Goal: Information Seeking & Learning: Understand process/instructions

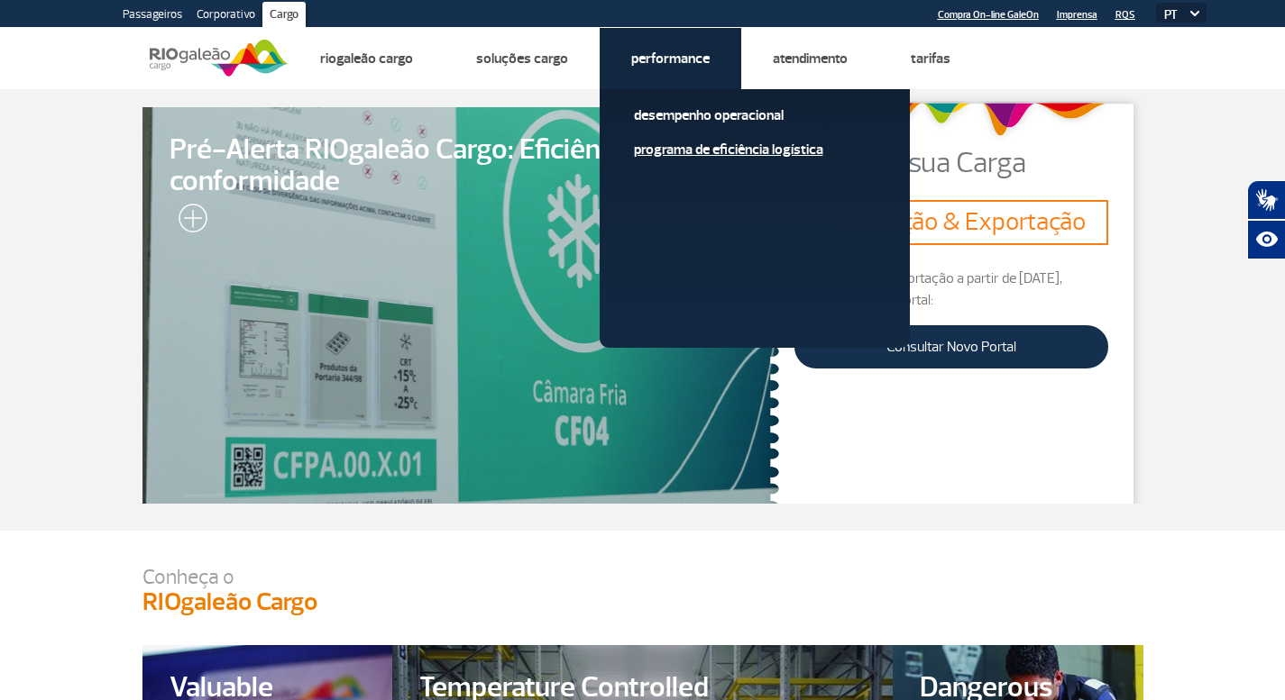
click at [688, 151] on link "Programa de Eficiência Logística" at bounding box center [755, 150] width 242 height 20
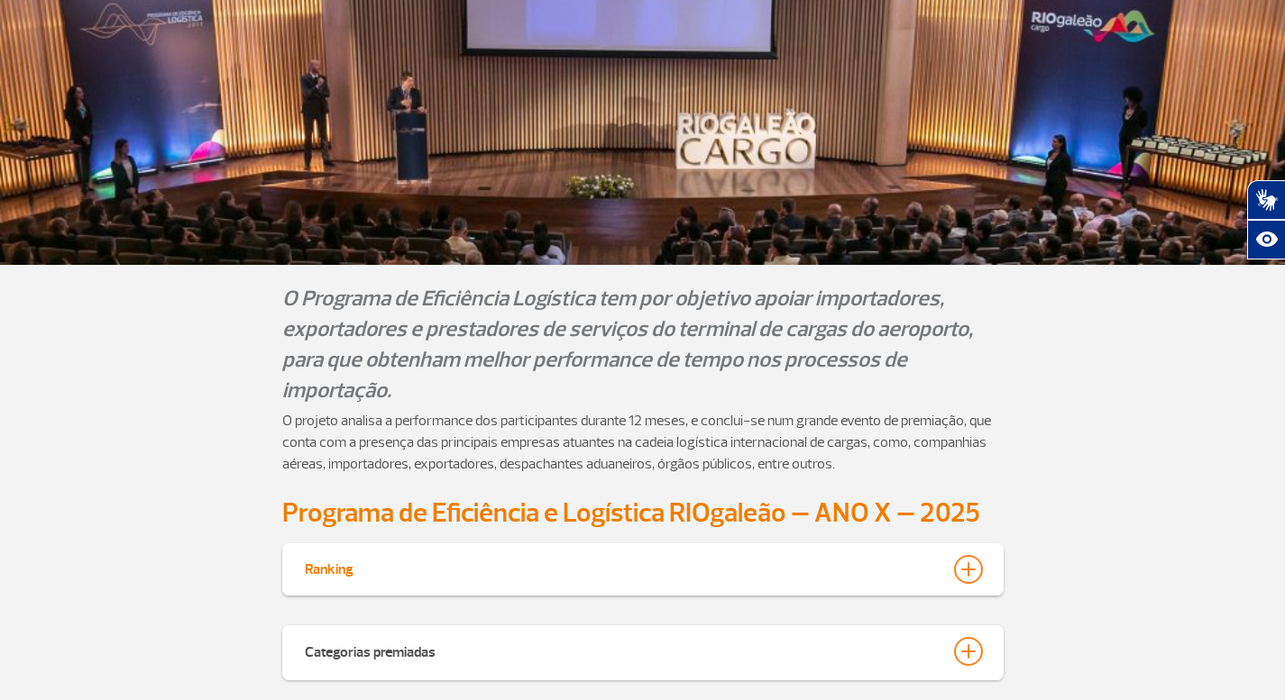
scroll to position [471, 0]
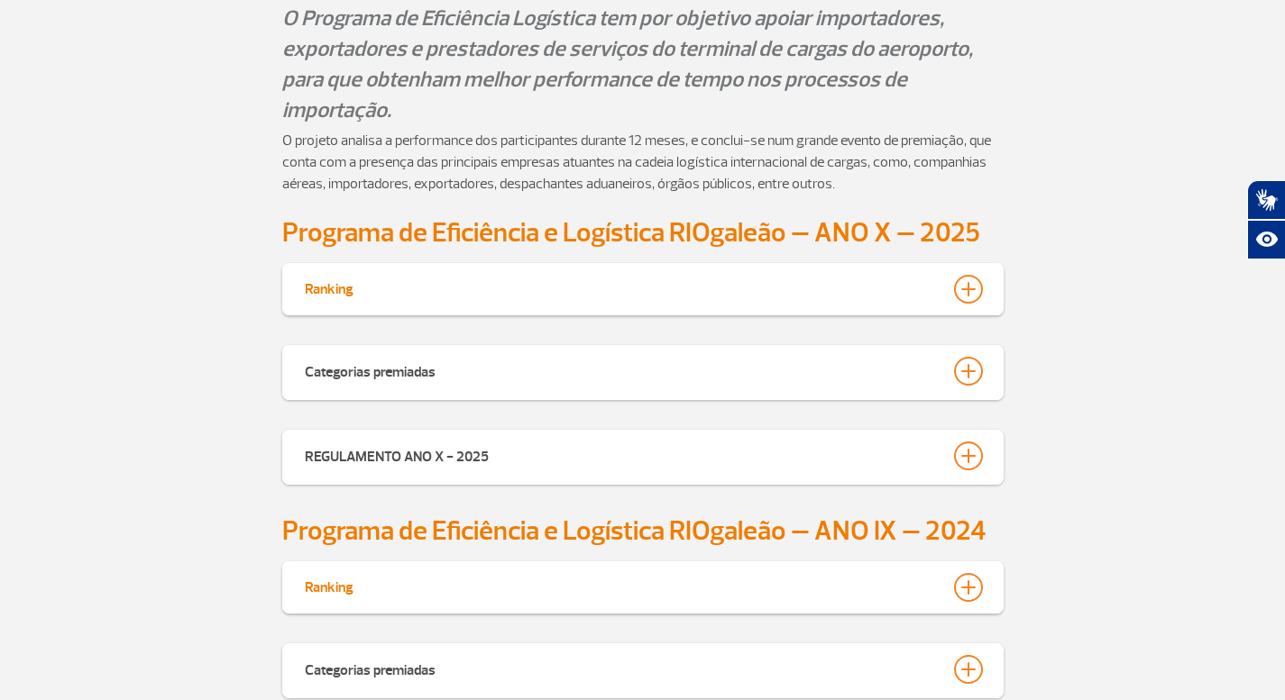
click at [966, 288] on div at bounding box center [968, 289] width 29 height 29
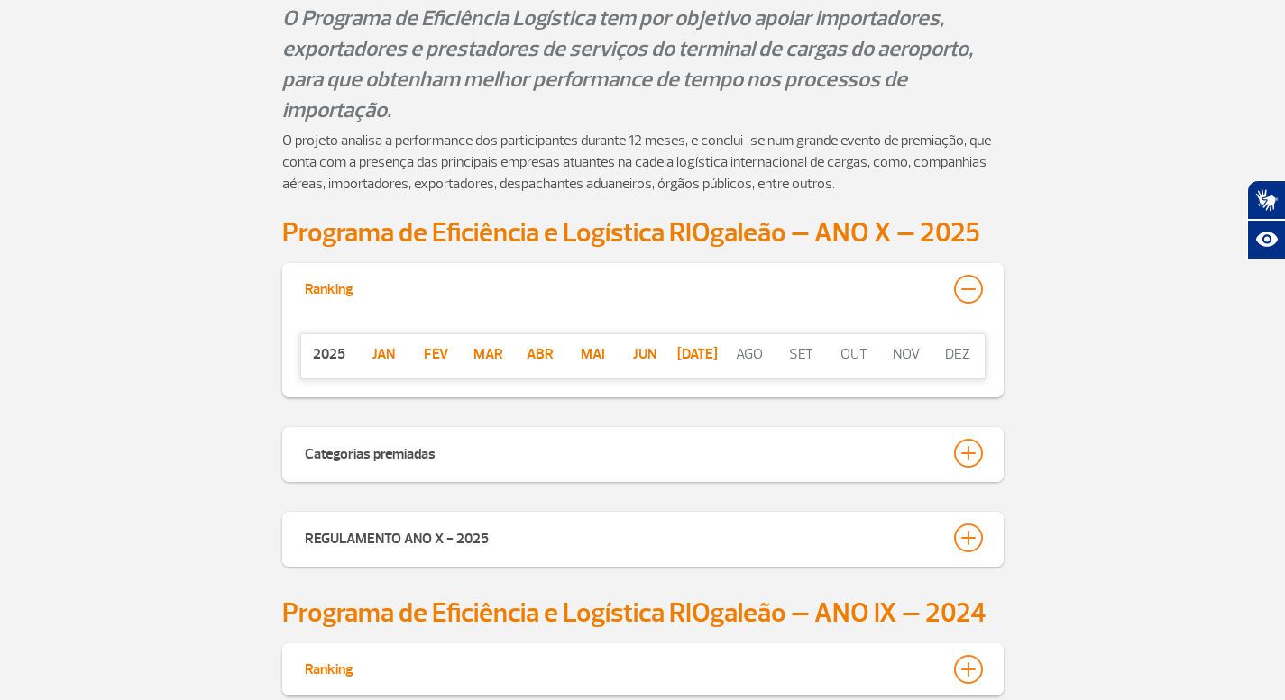
click at [966, 288] on div at bounding box center [968, 289] width 29 height 29
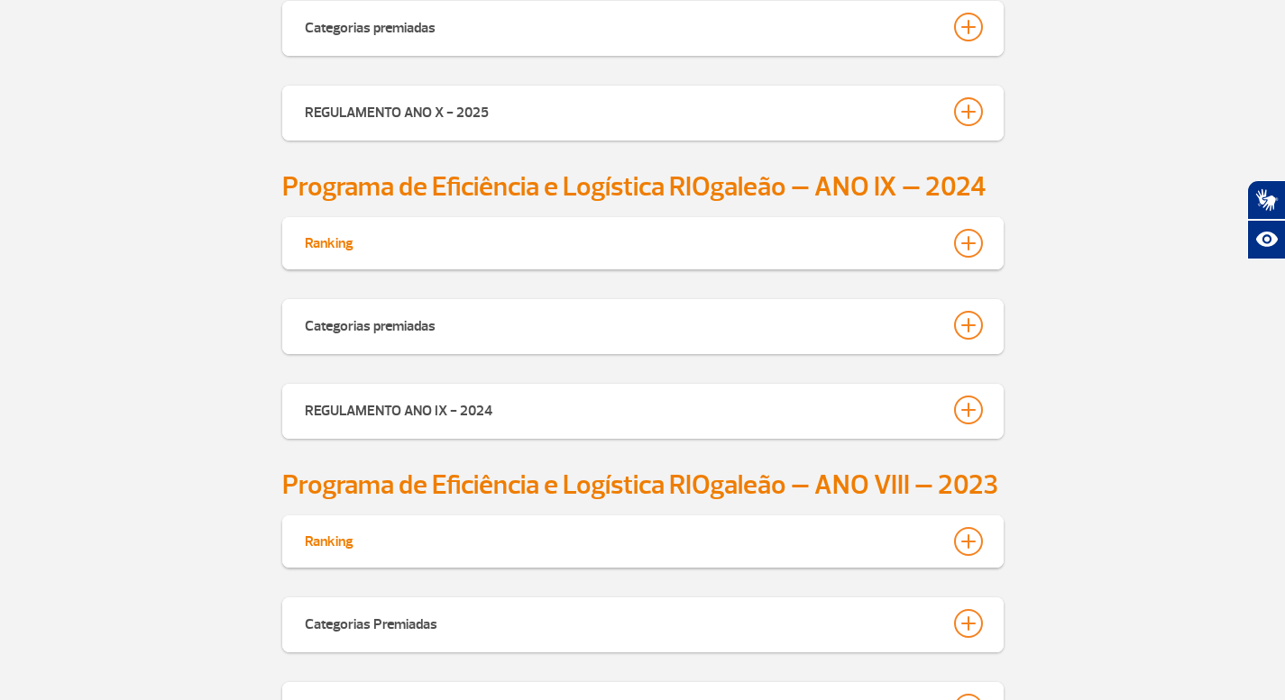
scroll to position [892, 0]
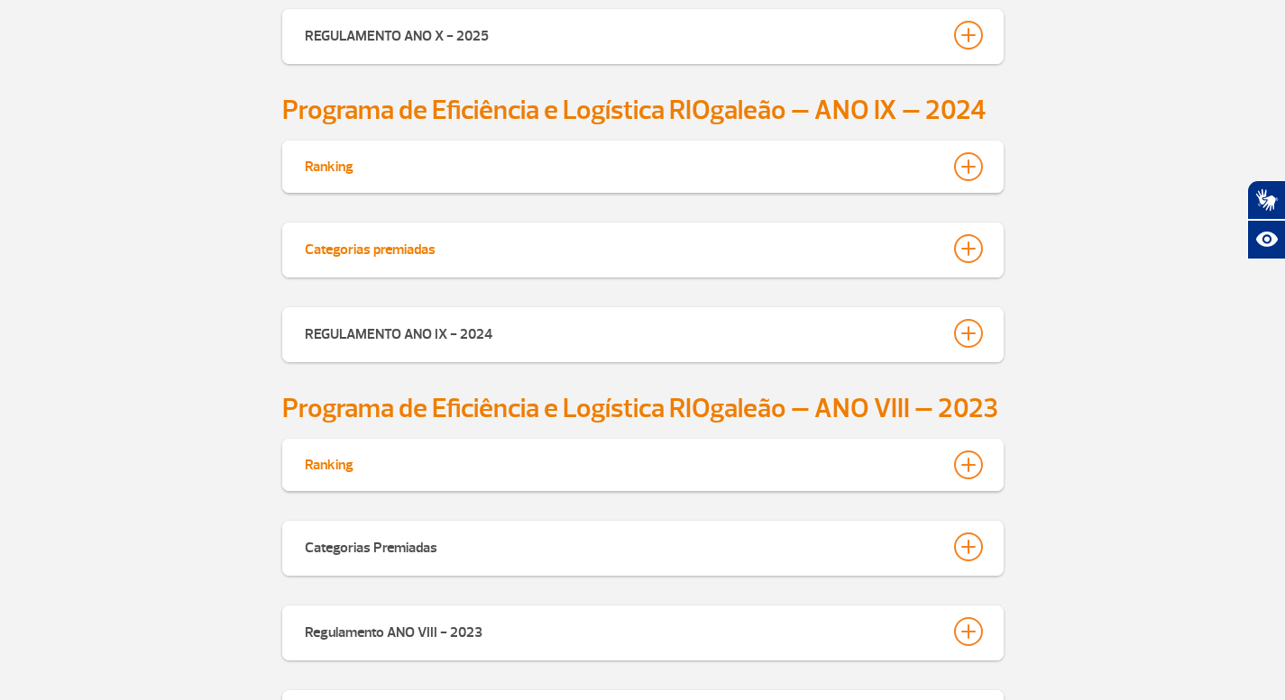
click at [966, 244] on div at bounding box center [968, 248] width 29 height 29
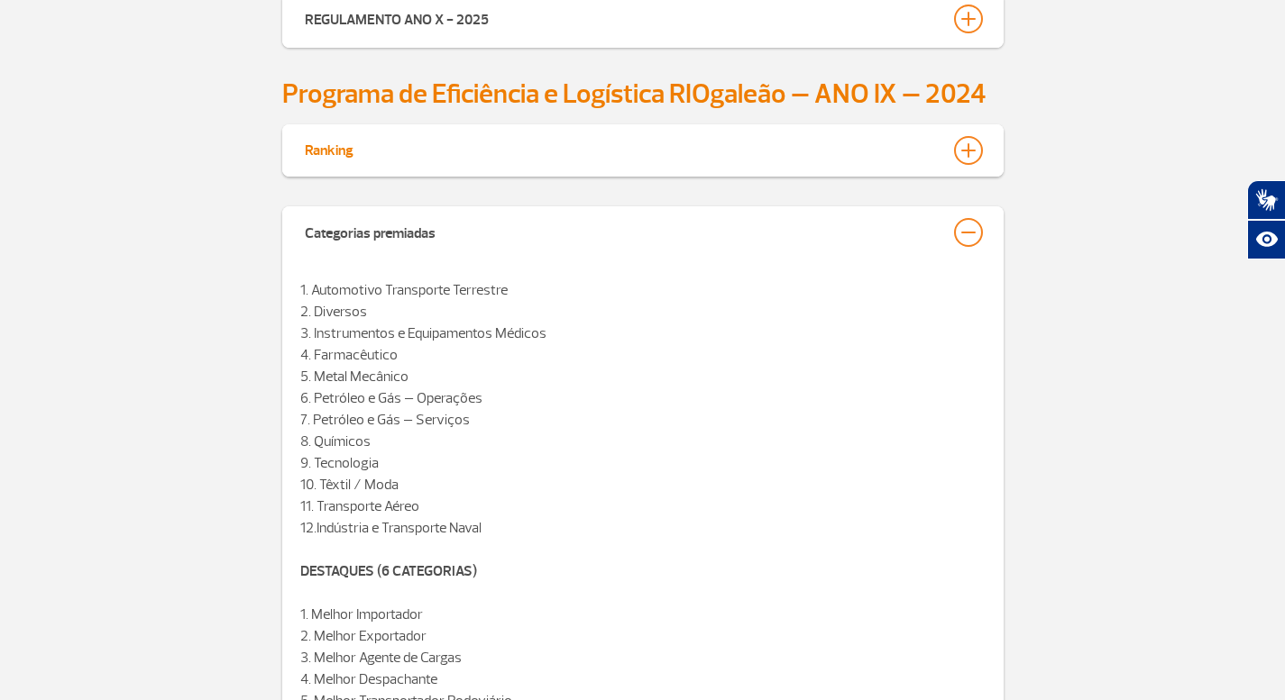
scroll to position [863, 0]
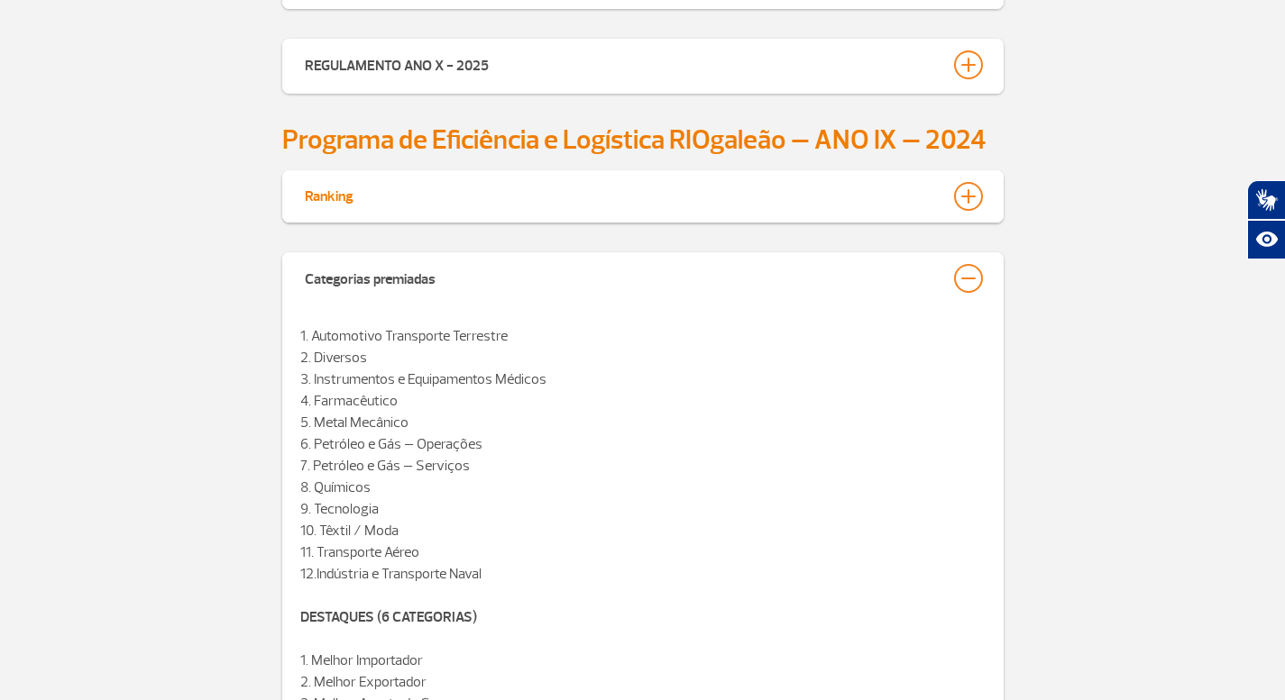
click at [969, 197] on div at bounding box center [968, 196] width 29 height 29
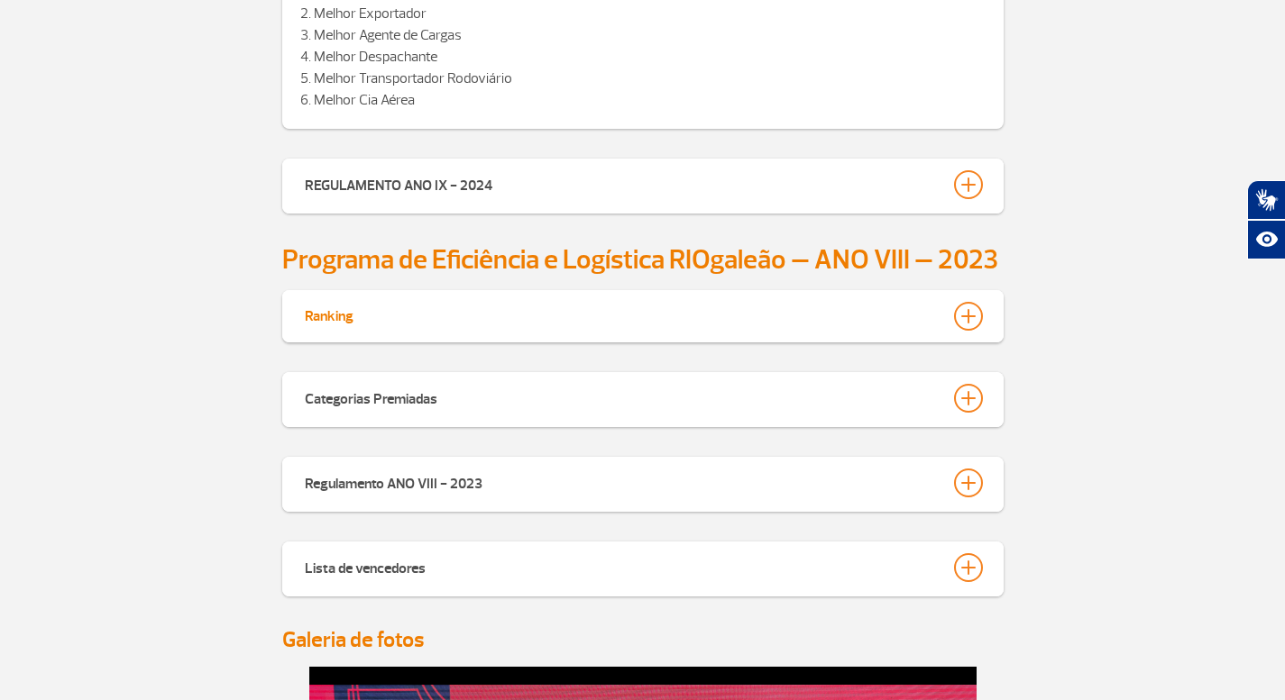
scroll to position [1736, 0]
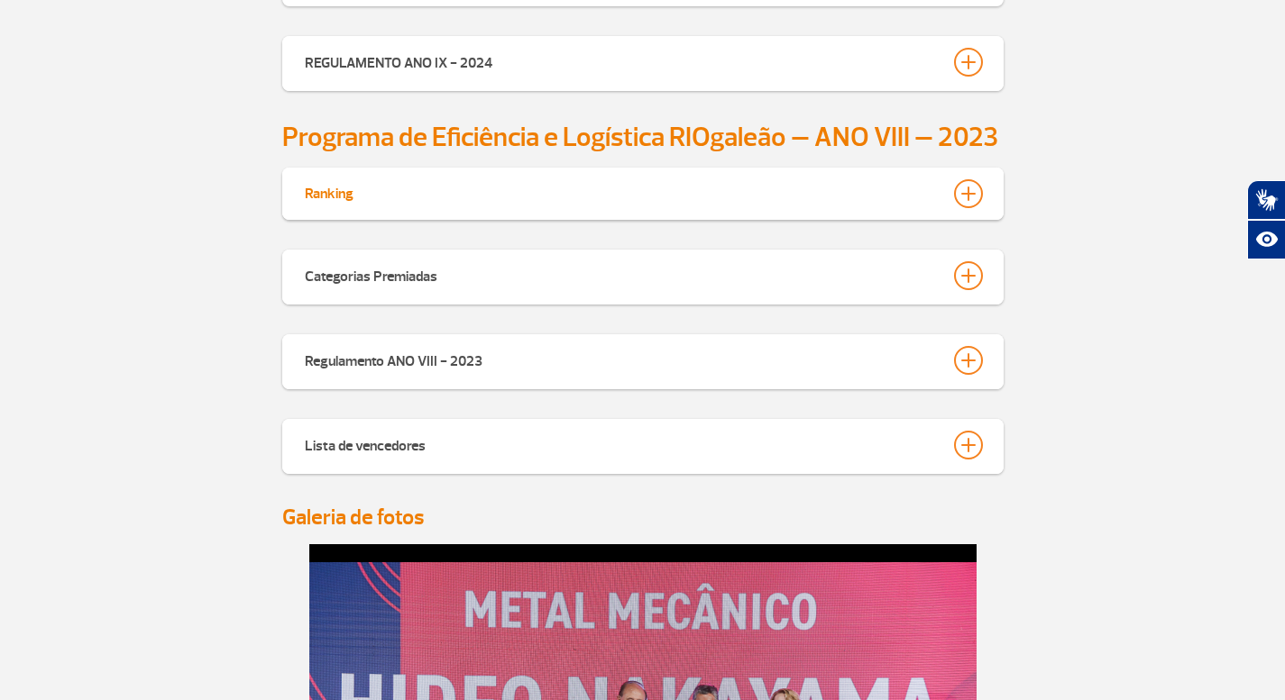
click at [966, 192] on div at bounding box center [968, 193] width 29 height 29
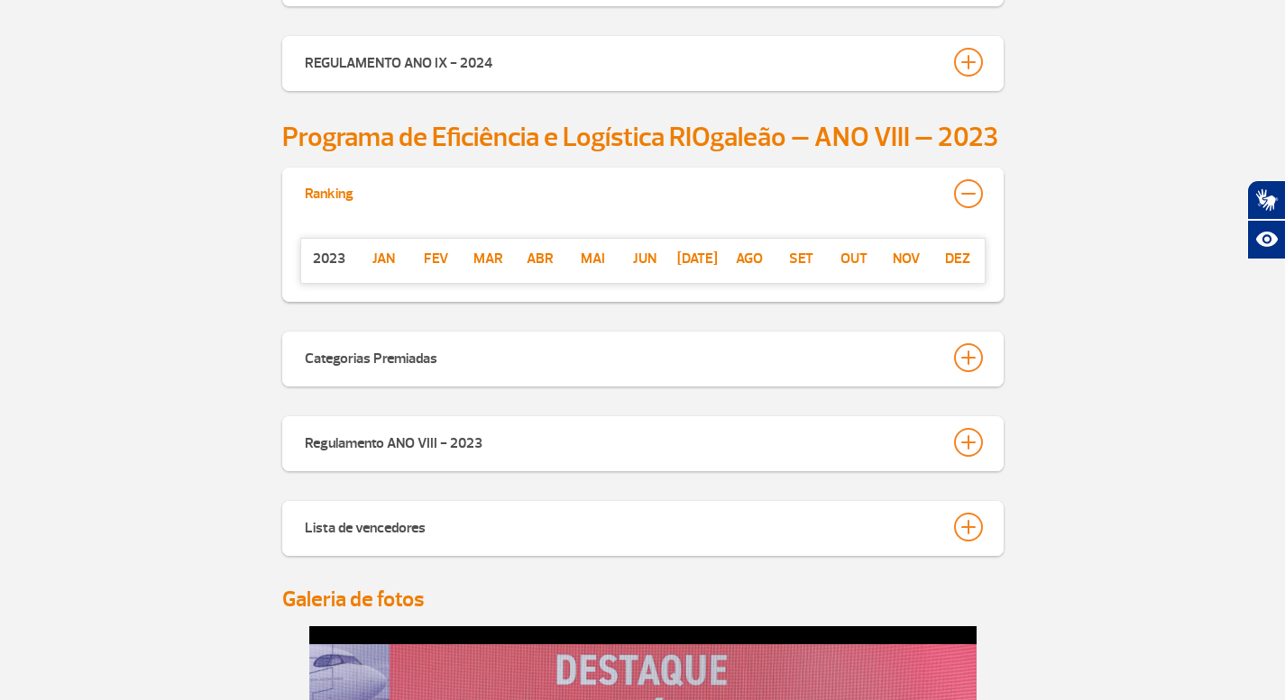
click at [966, 192] on div at bounding box center [968, 193] width 29 height 29
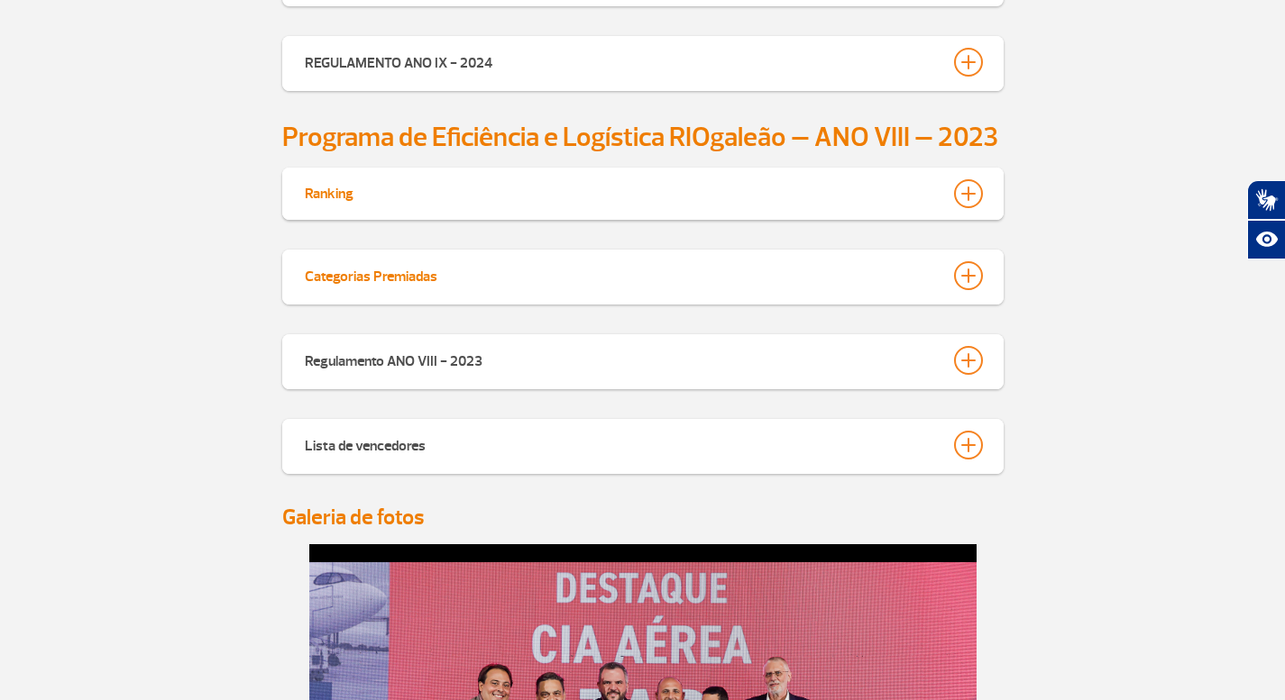
click at [965, 279] on div at bounding box center [968, 275] width 29 height 29
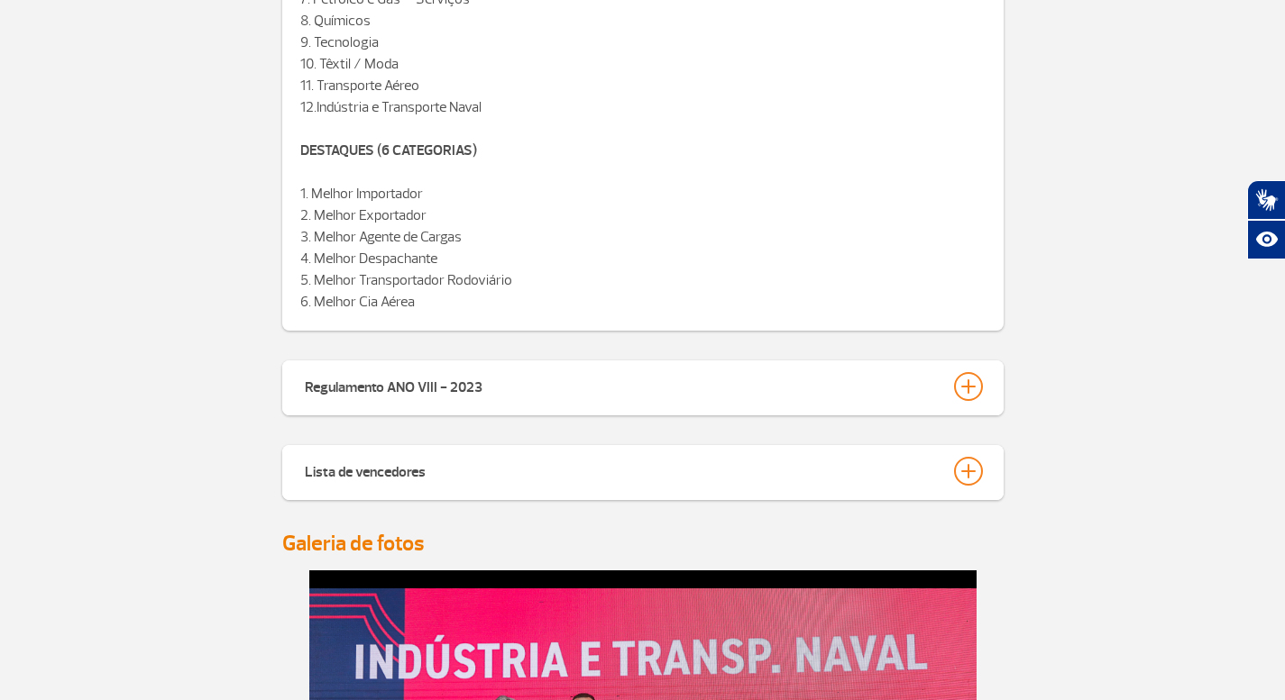
scroll to position [2232, 0]
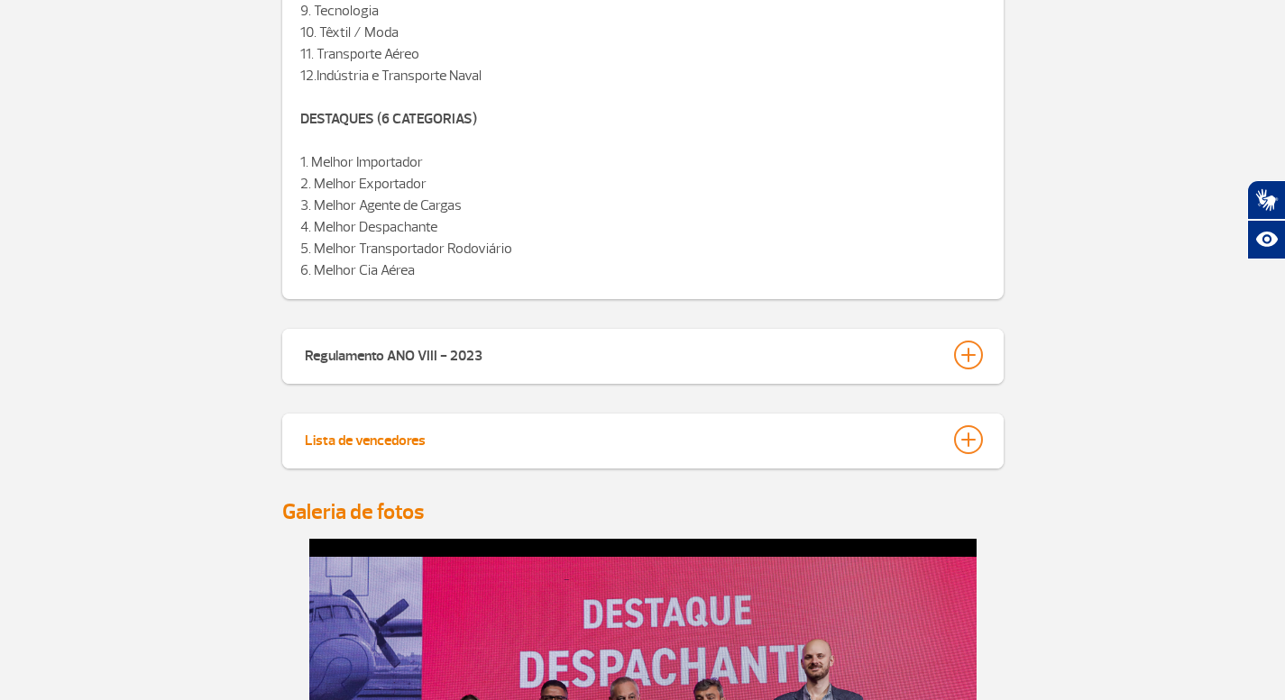
click at [968, 437] on div at bounding box center [968, 440] width 29 height 29
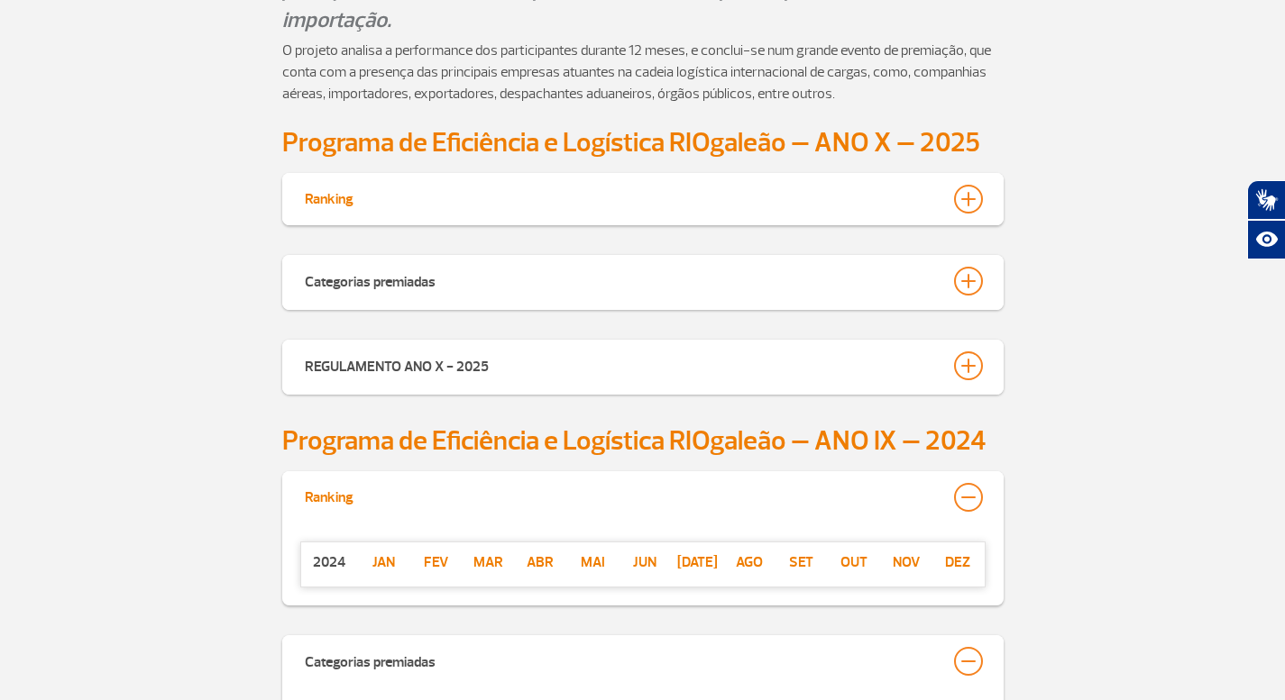
scroll to position [966, 0]
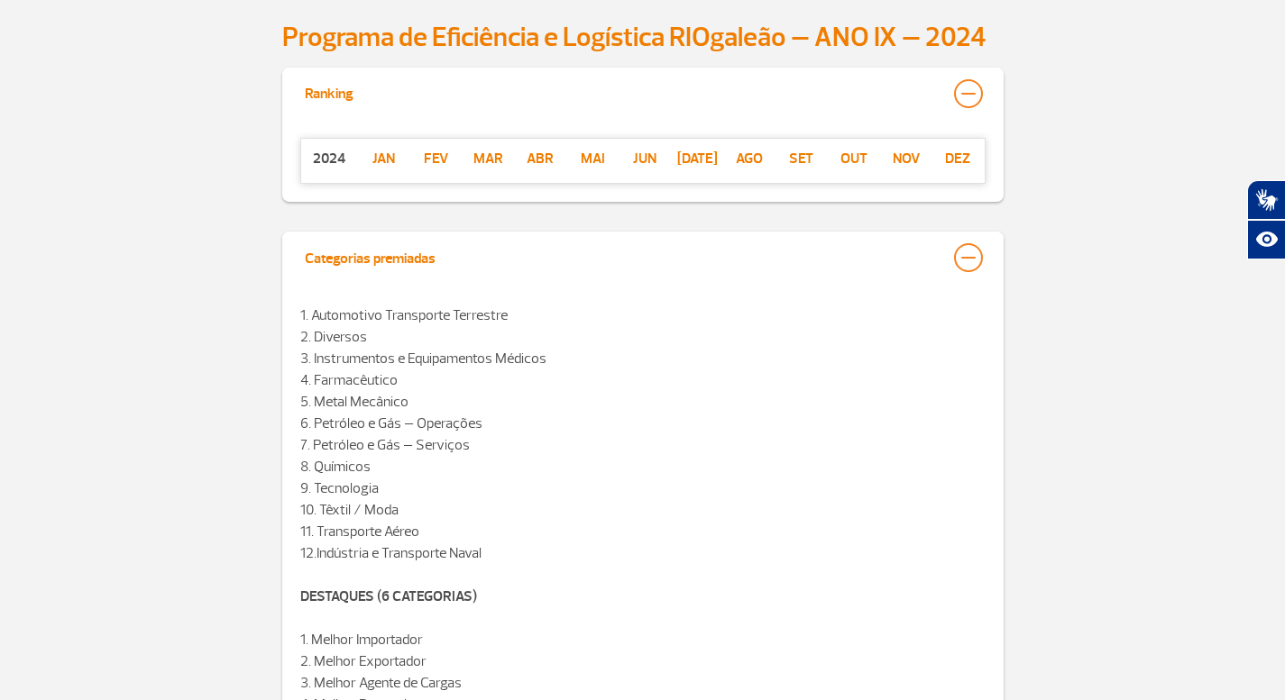
click at [970, 261] on div at bounding box center [968, 257] width 29 height 29
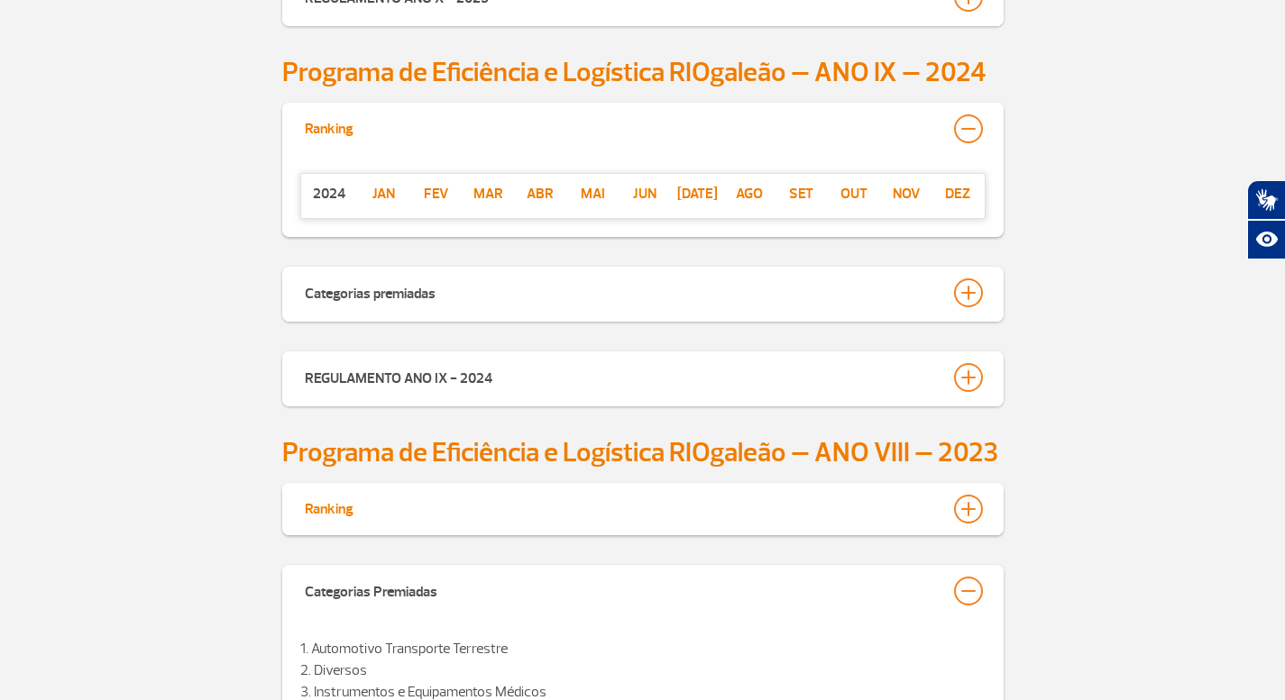
scroll to position [1103, 0]
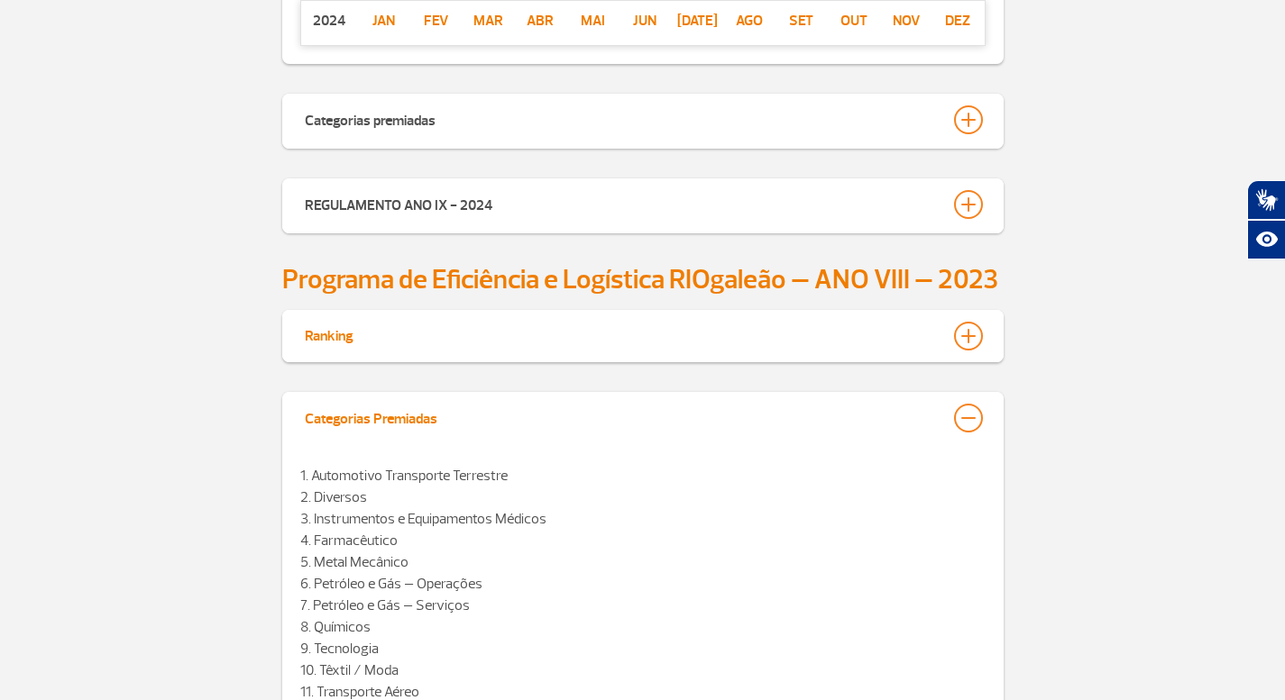
click at [961, 423] on div at bounding box center [968, 418] width 29 height 29
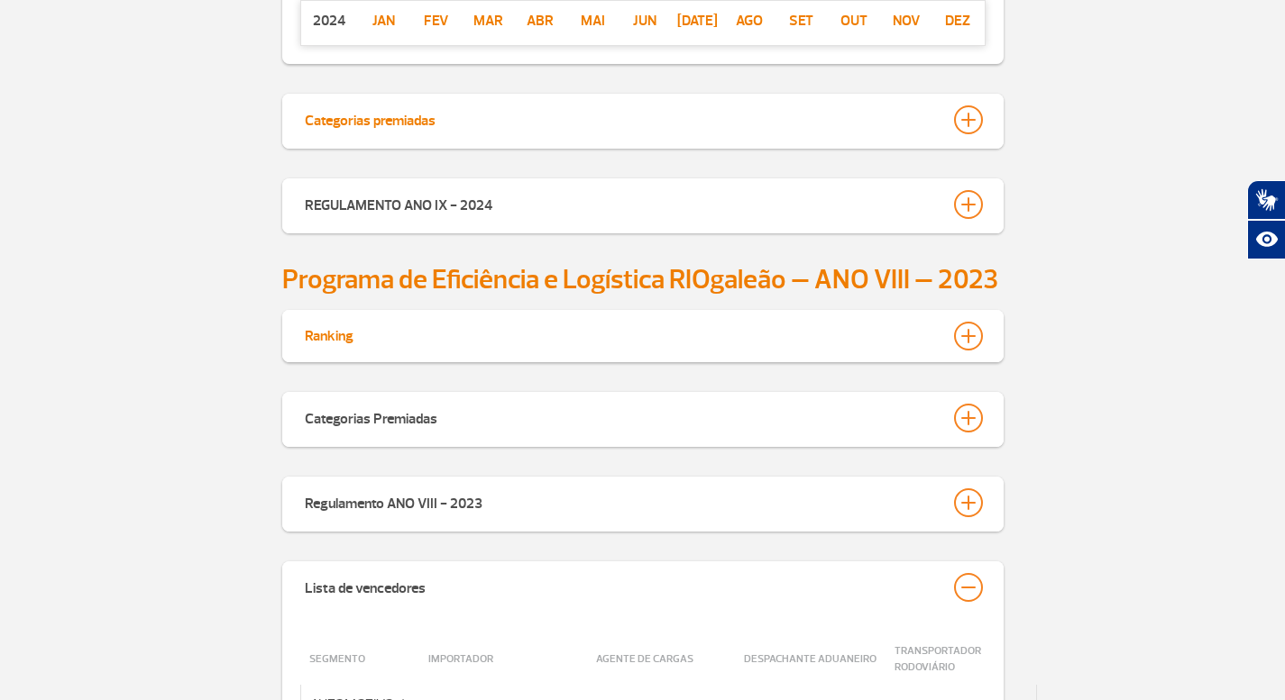
click at [975, 117] on div at bounding box center [968, 119] width 29 height 29
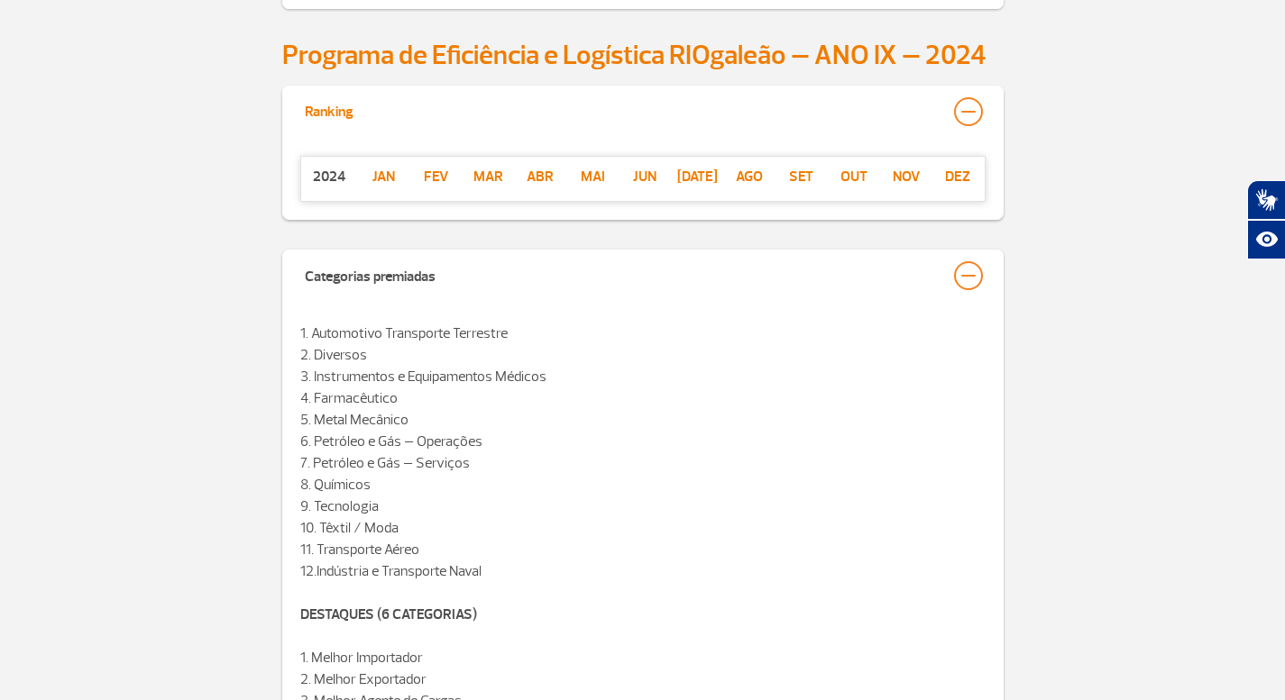
scroll to position [861, 0]
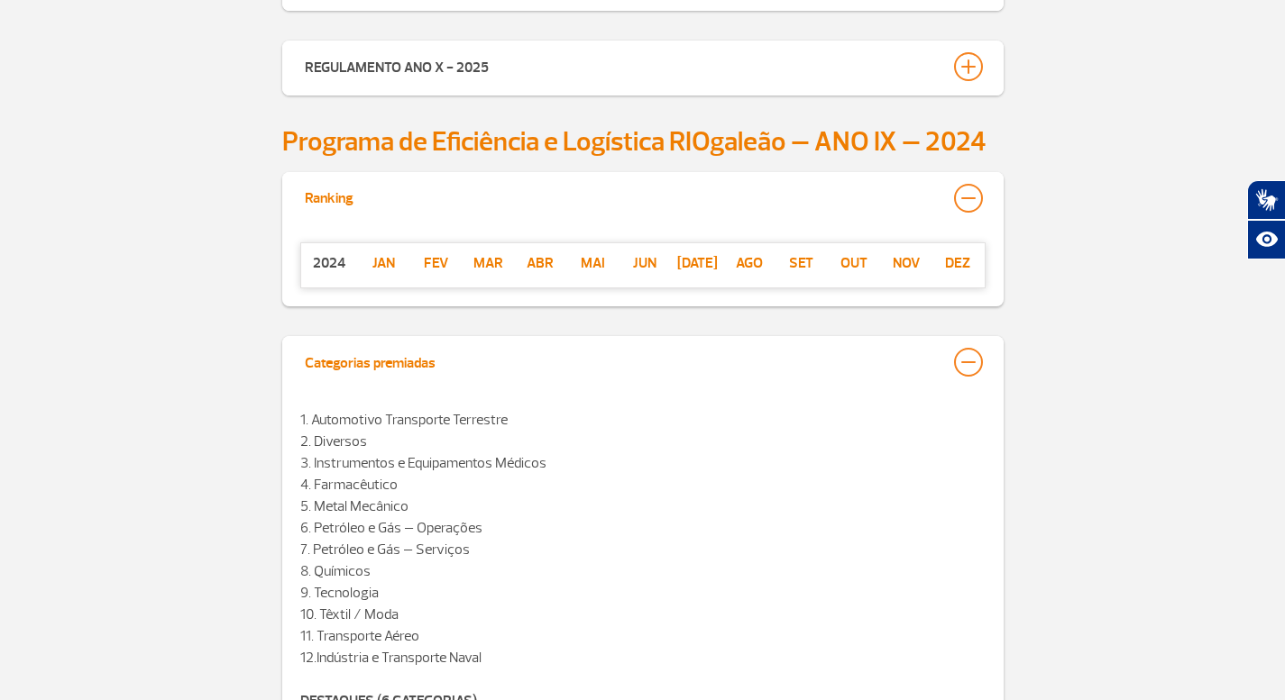
click at [962, 356] on div at bounding box center [968, 362] width 29 height 29
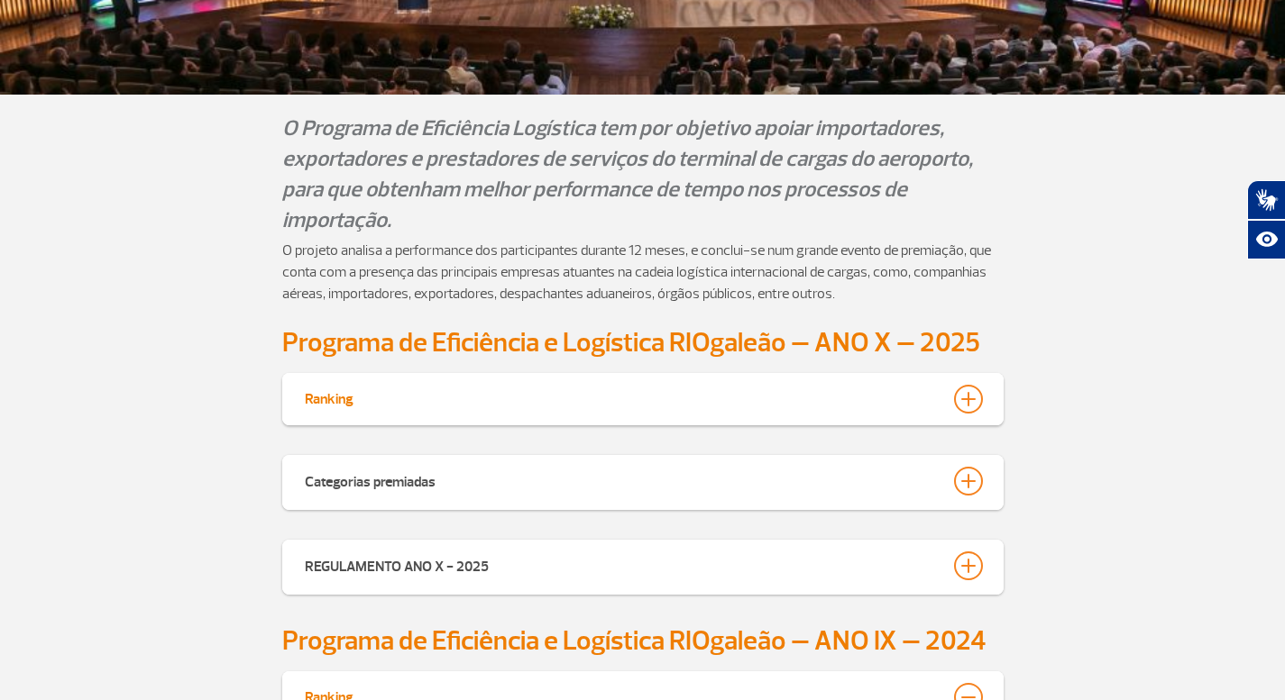
scroll to position [0, 0]
